Goal: Information Seeking & Learning: Compare options

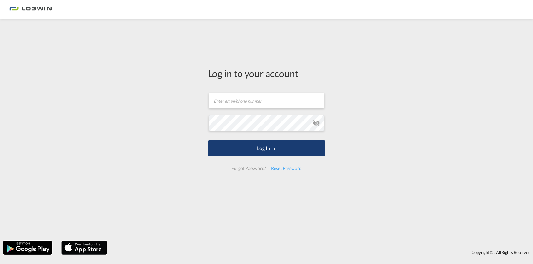
type input "[PERSON_NAME][EMAIL_ADDRESS][PERSON_NAME][DOMAIN_NAME]"
click at [258, 148] on button "Log In" at bounding box center [266, 149] width 117 height 16
